Goal: Task Accomplishment & Management: Manage account settings

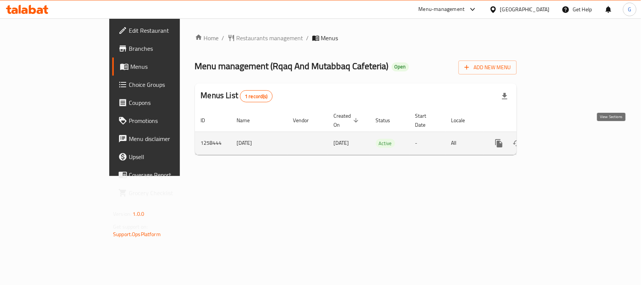
click at [557, 140] on icon "enhanced table" at bounding box center [553, 143] width 7 height 7
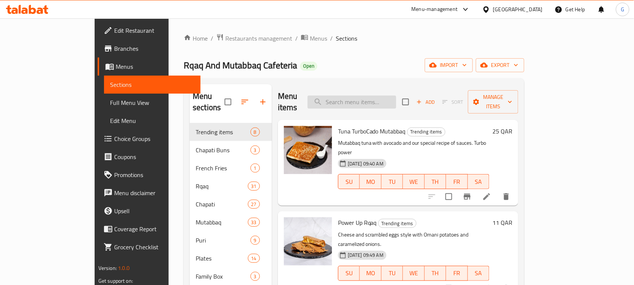
click at [396, 95] on input "search" at bounding box center [352, 101] width 89 height 13
paste input "Cheesy Bun"
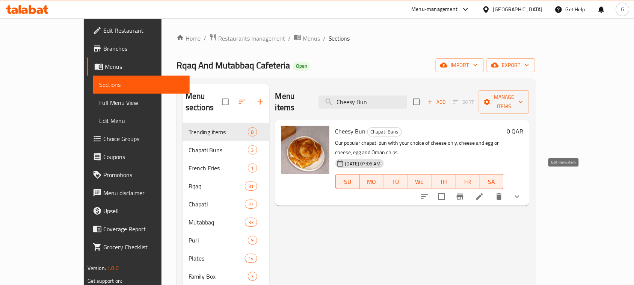
type input "Cheesy Bun"
click at [484, 192] on icon at bounding box center [479, 196] width 9 height 9
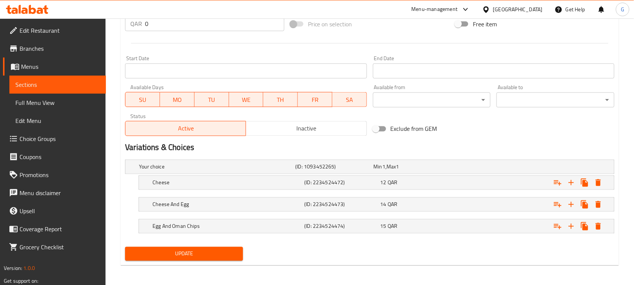
scroll to position [296, 0]
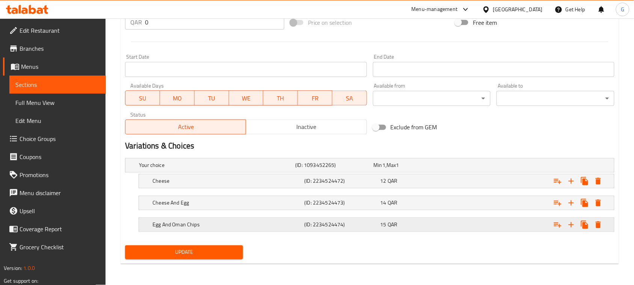
click at [449, 169] on div "15 QAR" at bounding box center [411, 165] width 75 height 8
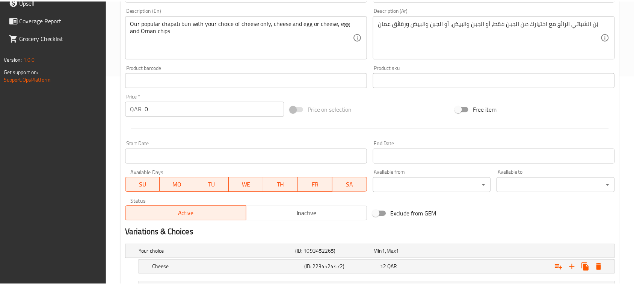
scroll to position [328, 0]
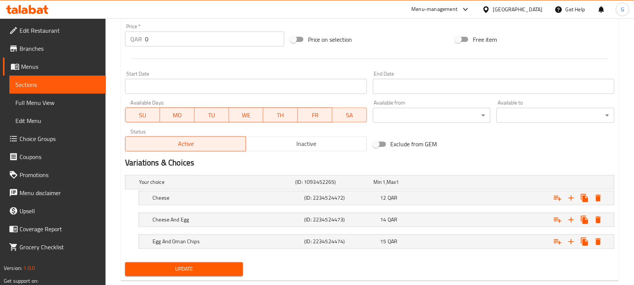
scroll to position [296, 0]
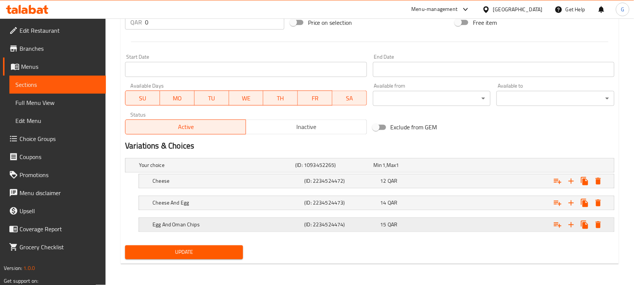
click at [260, 169] on h5 "Egg And Oman Chips" at bounding box center [215, 165] width 153 height 8
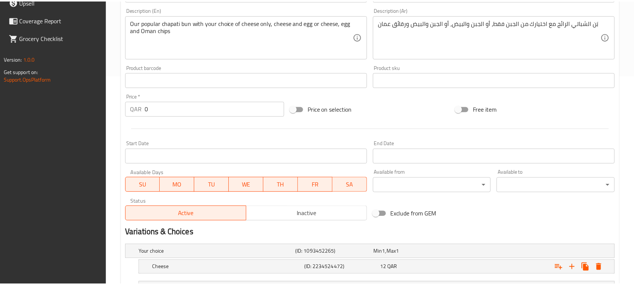
scroll to position [328, 0]
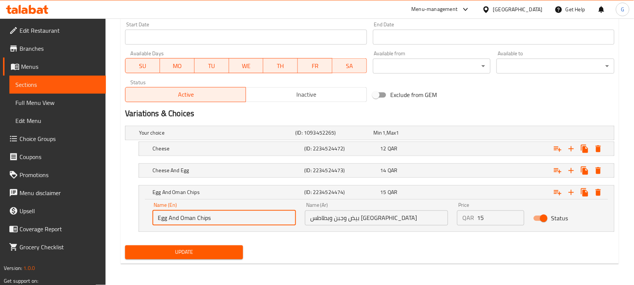
click at [179, 216] on input "Egg And Oman Chips" at bounding box center [223, 217] width 143 height 15
click at [364, 210] on input "بيض وجبن وبطاطس [GEOGRAPHIC_DATA]" at bounding box center [376, 217] width 143 height 15
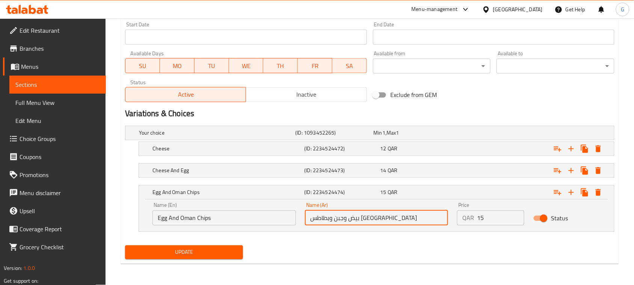
click at [359, 214] on input "بيض وجبن وبطاطس [GEOGRAPHIC_DATA]" at bounding box center [376, 217] width 143 height 15
click at [163, 220] on input "Egg And Oman Chips" at bounding box center [223, 217] width 143 height 15
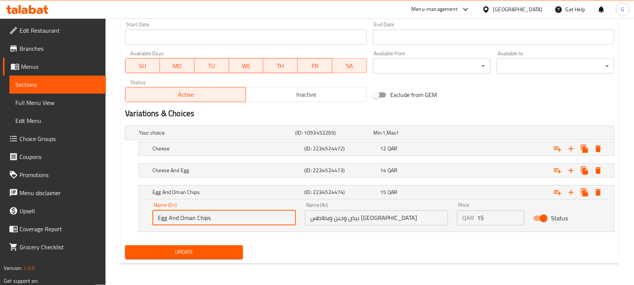
click at [163, 220] on input "Egg And Oman Chips" at bounding box center [223, 217] width 143 height 15
paste input "s and Cheese"
click at [207, 218] on input "Eggs and Cheese And Oman Chips" at bounding box center [223, 217] width 143 height 15
click at [204, 253] on span "Update" at bounding box center [184, 251] width 106 height 9
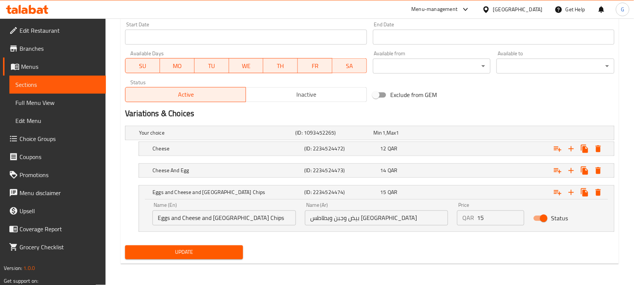
drag, startPoint x: 603, startPoint y: 246, endPoint x: 567, endPoint y: 244, distance: 35.4
click at [600, 245] on div "Update" at bounding box center [369, 252] width 495 height 20
click at [172, 218] on input "Eggs and Cheese and [GEOGRAPHIC_DATA] Chips" at bounding box center [223, 217] width 143 height 15
type input "Egg and Cheese and [GEOGRAPHIC_DATA] Chips"
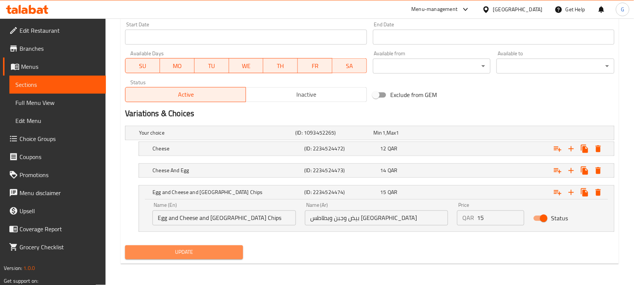
click at [214, 248] on span "Update" at bounding box center [184, 251] width 106 height 9
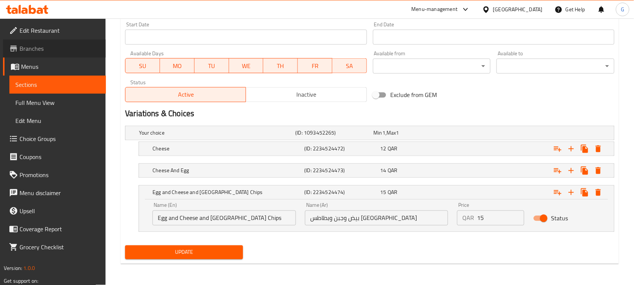
click at [33, 53] on span "Branches" at bounding box center [60, 48] width 80 height 9
